Goal: Task Accomplishment & Management: Manage account settings

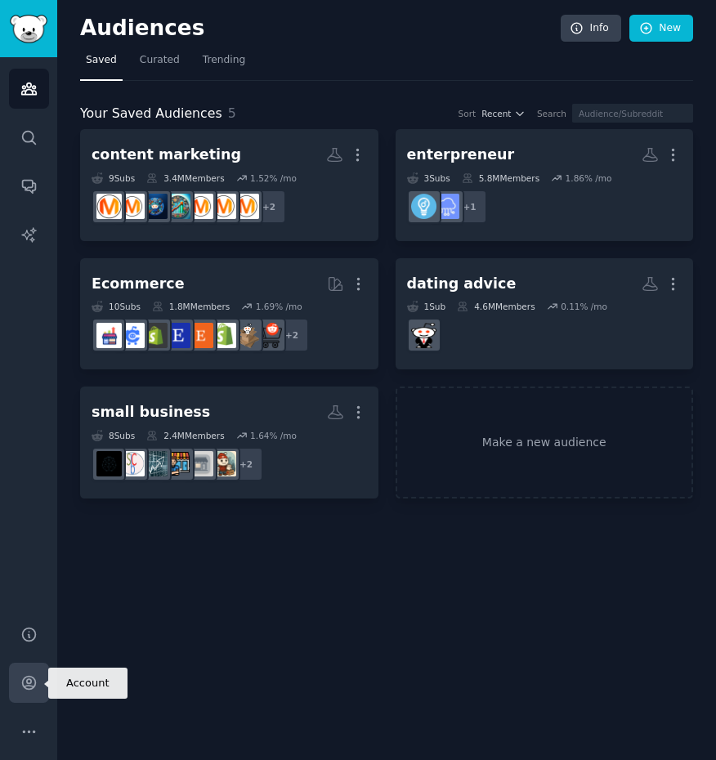
click at [31, 690] on icon "Sidebar" at bounding box center [28, 682] width 17 height 17
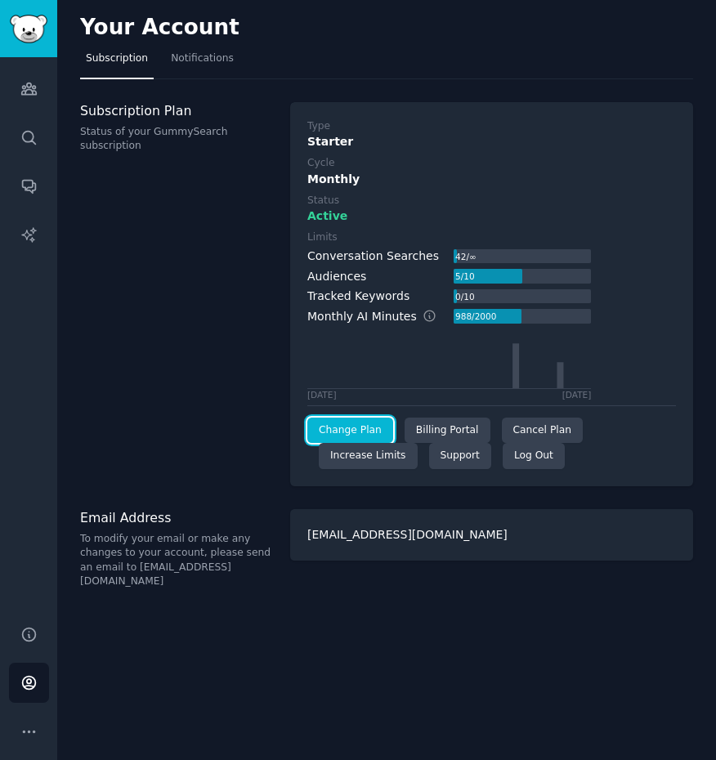
click at [373, 429] on link "Change Plan" at bounding box center [350, 431] width 86 height 26
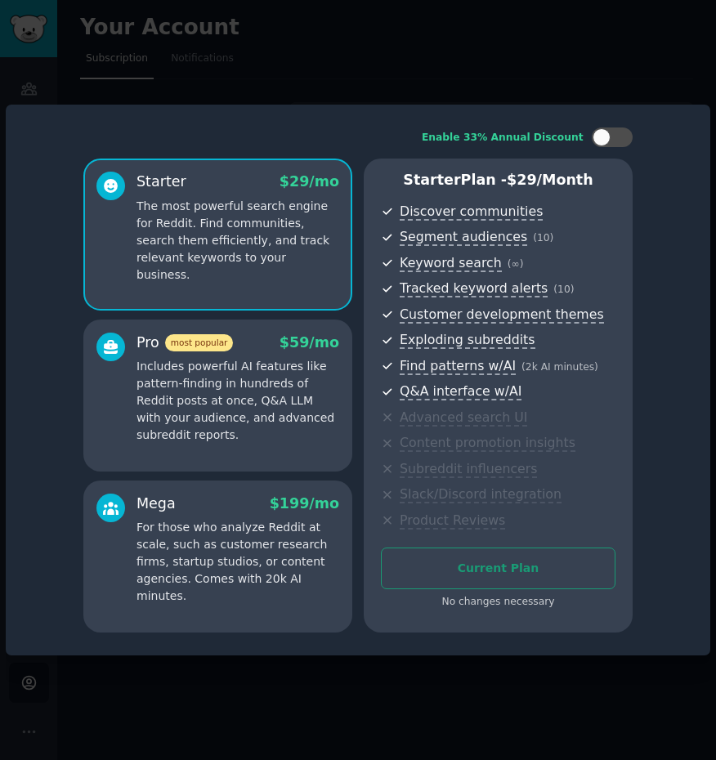
click at [540, 95] on div at bounding box center [358, 380] width 716 height 760
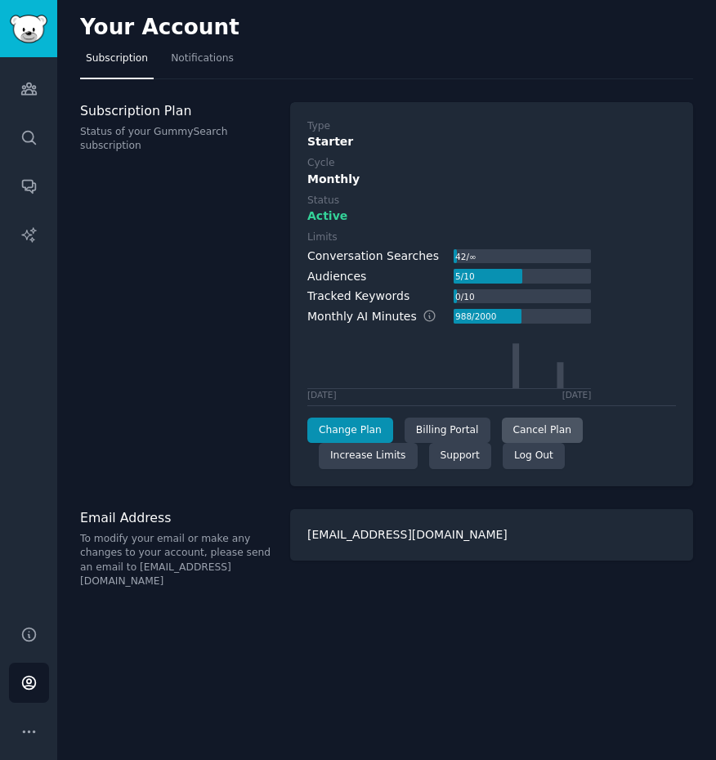
click at [544, 433] on div "Cancel Plan" at bounding box center [542, 431] width 81 height 26
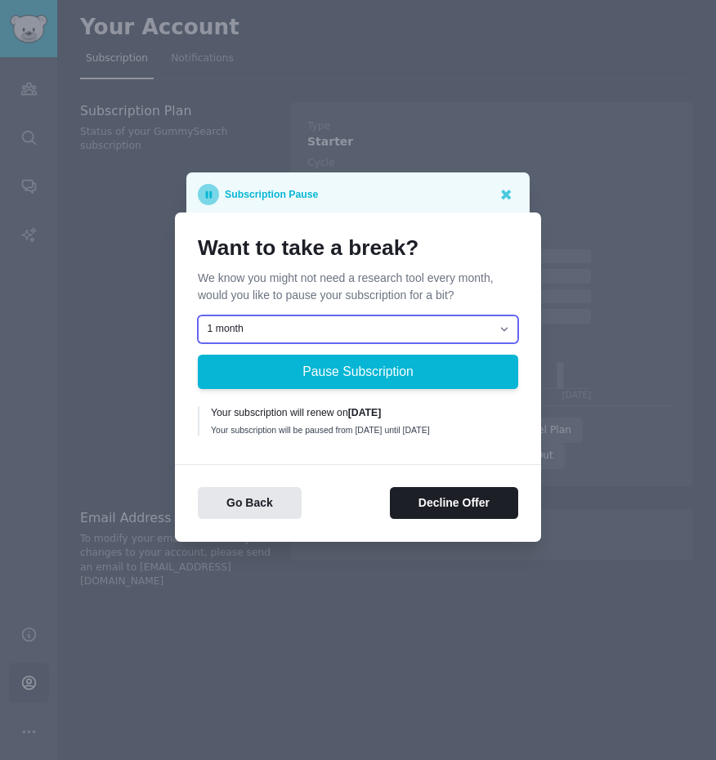
click at [252, 329] on select "1 month 2 months 3 months Choose a custom date to resume" at bounding box center [358, 330] width 320 height 28
select select "[object Object]"
click at [198, 316] on select "1 month 2 months 3 months Choose a custom date to resume" at bounding box center [358, 330] width 320 height 28
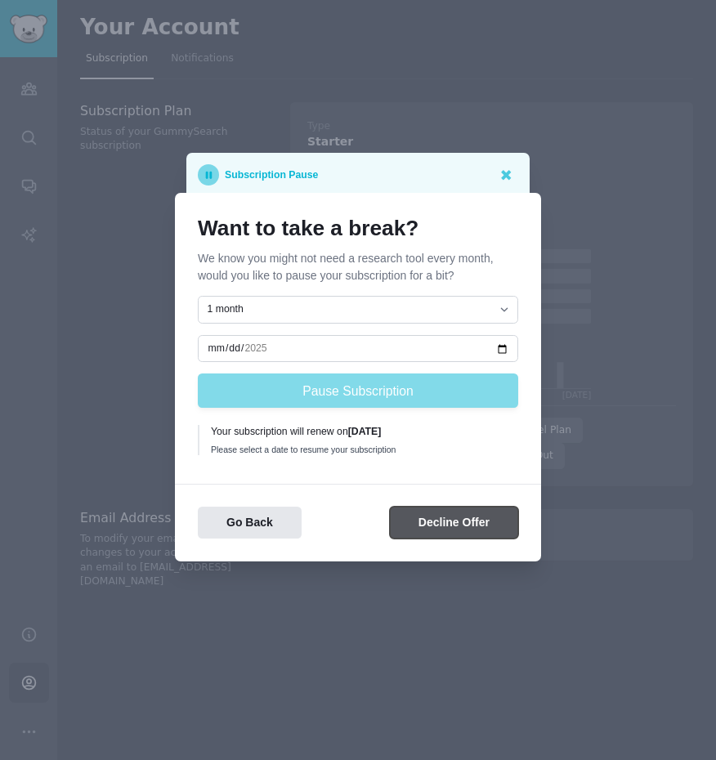
click at [410, 518] on button "Decline Offer" at bounding box center [454, 523] width 128 height 32
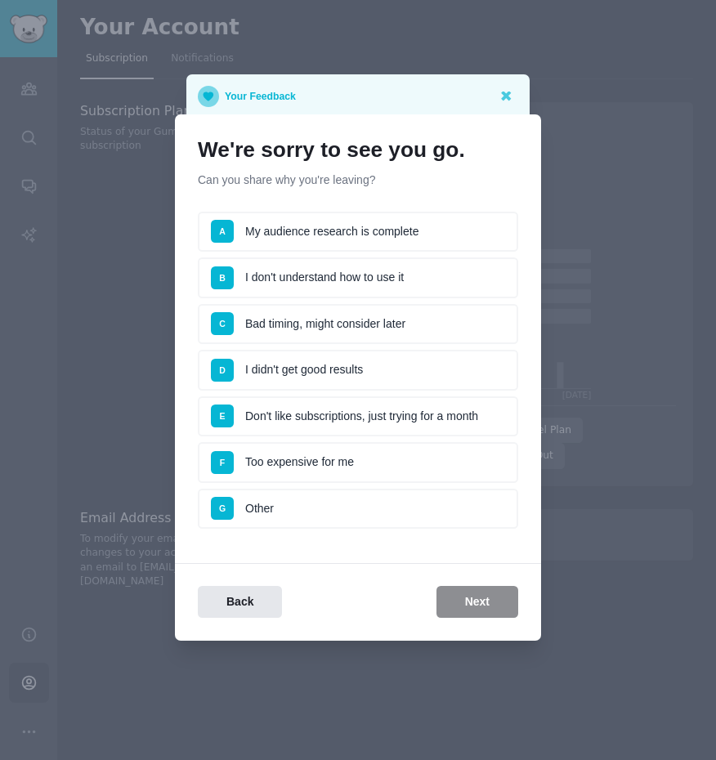
click at [277, 271] on li "B I don't understand how to use it" at bounding box center [358, 277] width 320 height 41
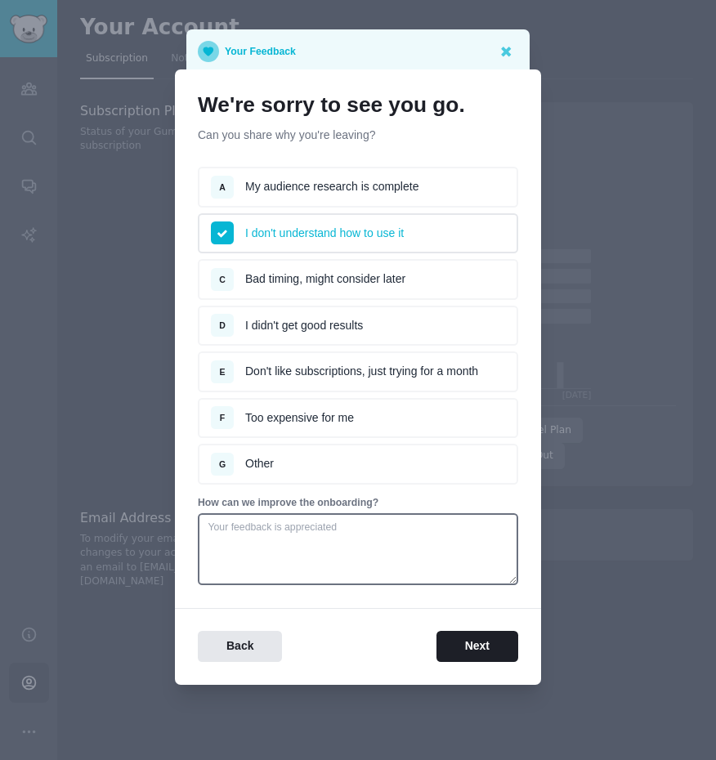
click at [303, 209] on ul "A My audience research is complete I don't understand how to use it C Bad timin…" at bounding box center [358, 326] width 320 height 318
click at [298, 423] on li "F Too expensive for me" at bounding box center [358, 418] width 320 height 41
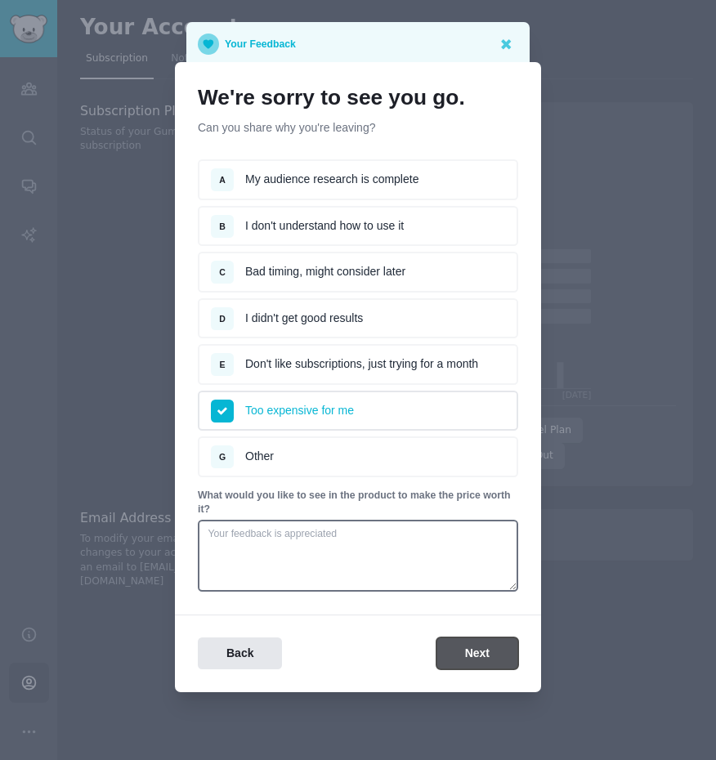
click at [459, 638] on button "Next" at bounding box center [478, 654] width 82 height 32
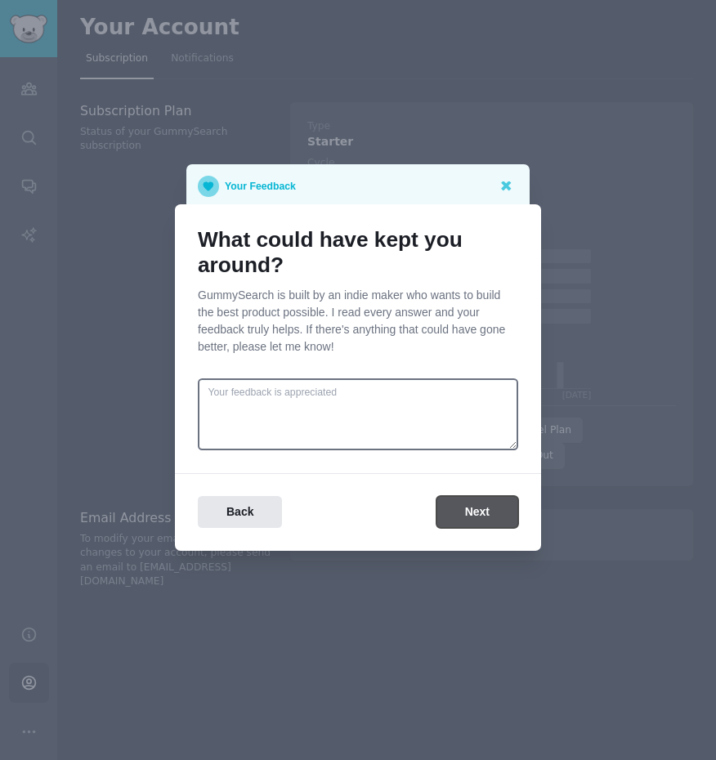
click at [461, 513] on button "Next" at bounding box center [478, 512] width 82 height 32
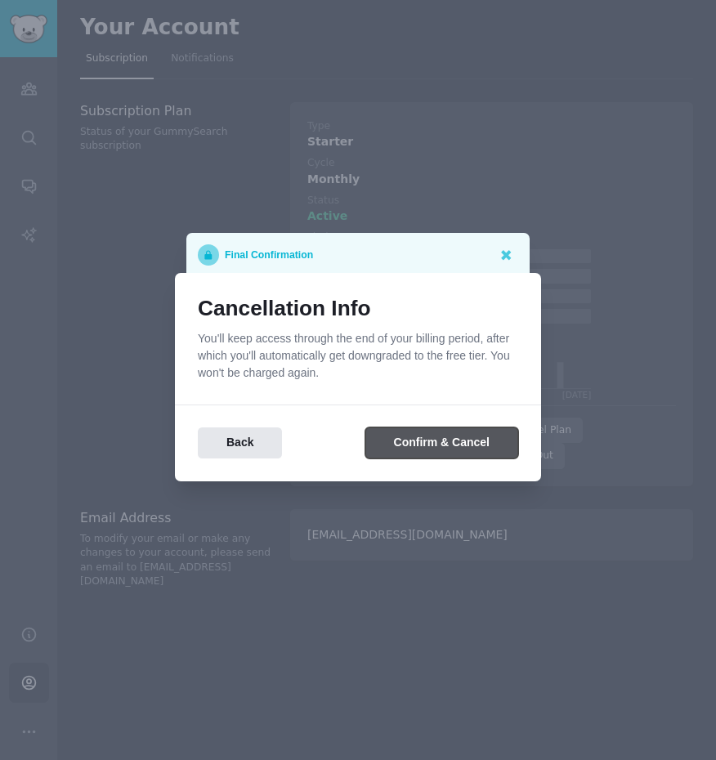
click at [410, 457] on button "Confirm & Cancel" at bounding box center [441, 444] width 153 height 32
